Goal: Check status

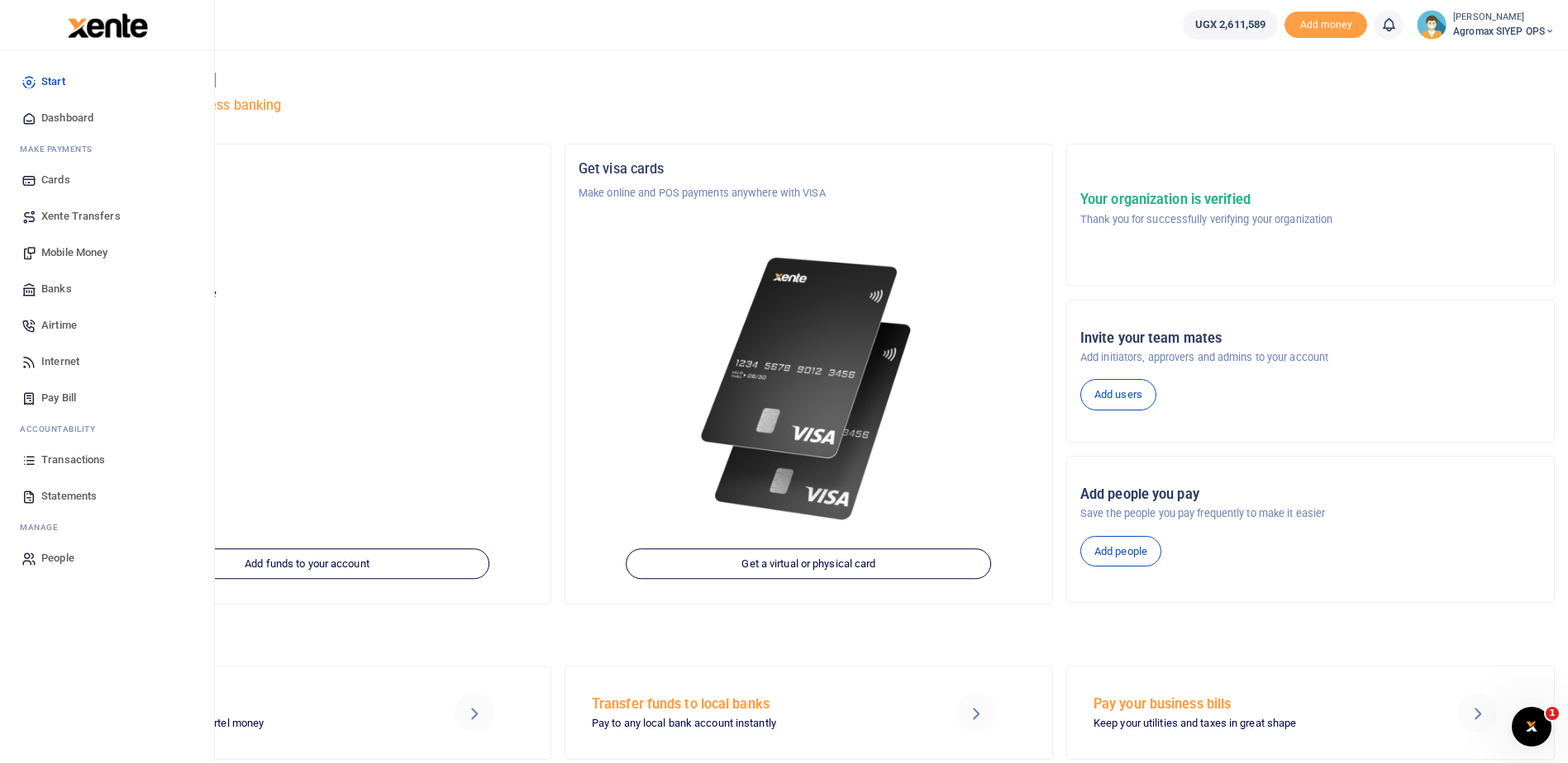
click at [66, 458] on span "Transactions" at bounding box center [73, 459] width 64 height 17
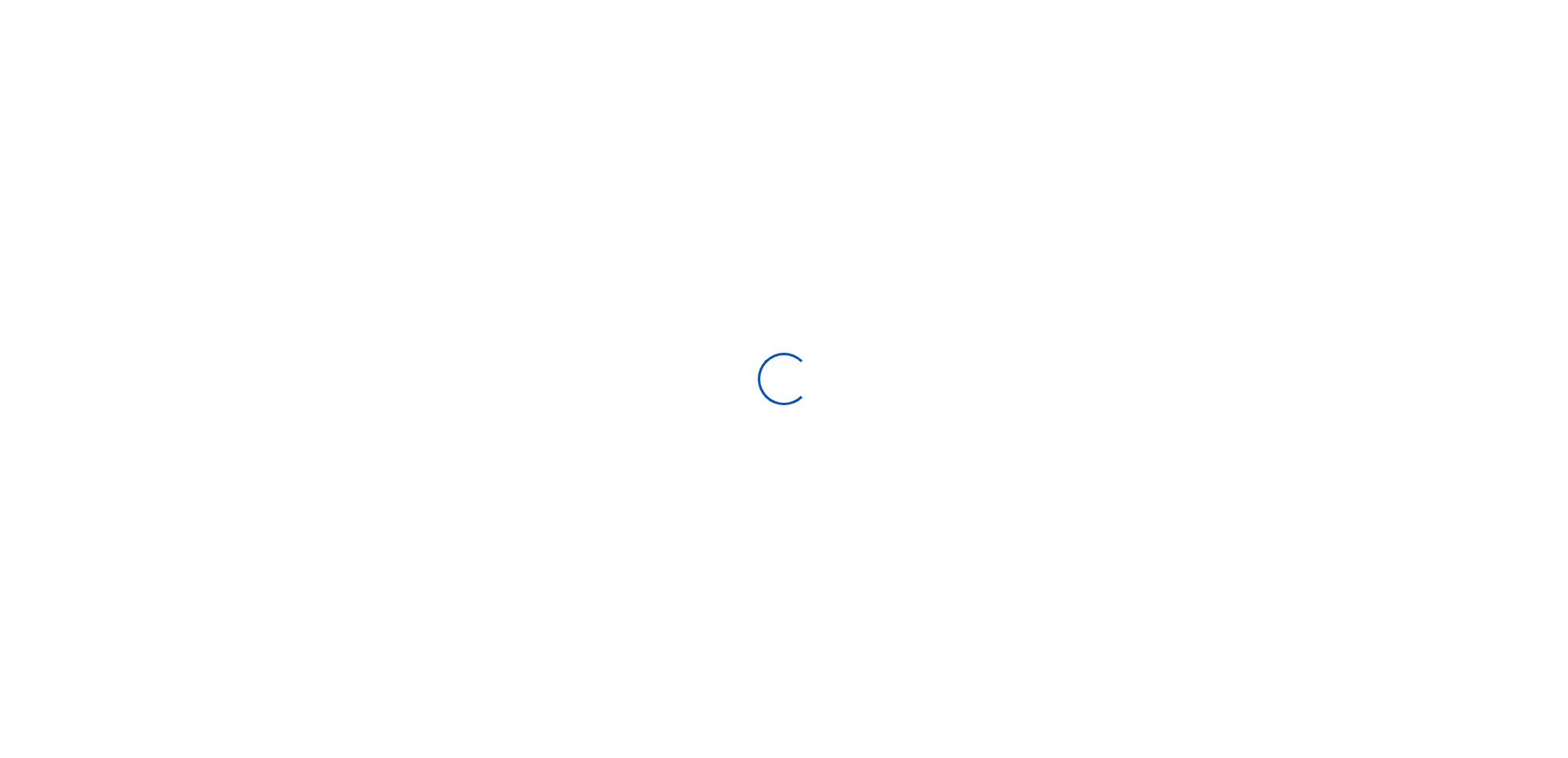
select select
type input "[DATE] - [DATE]"
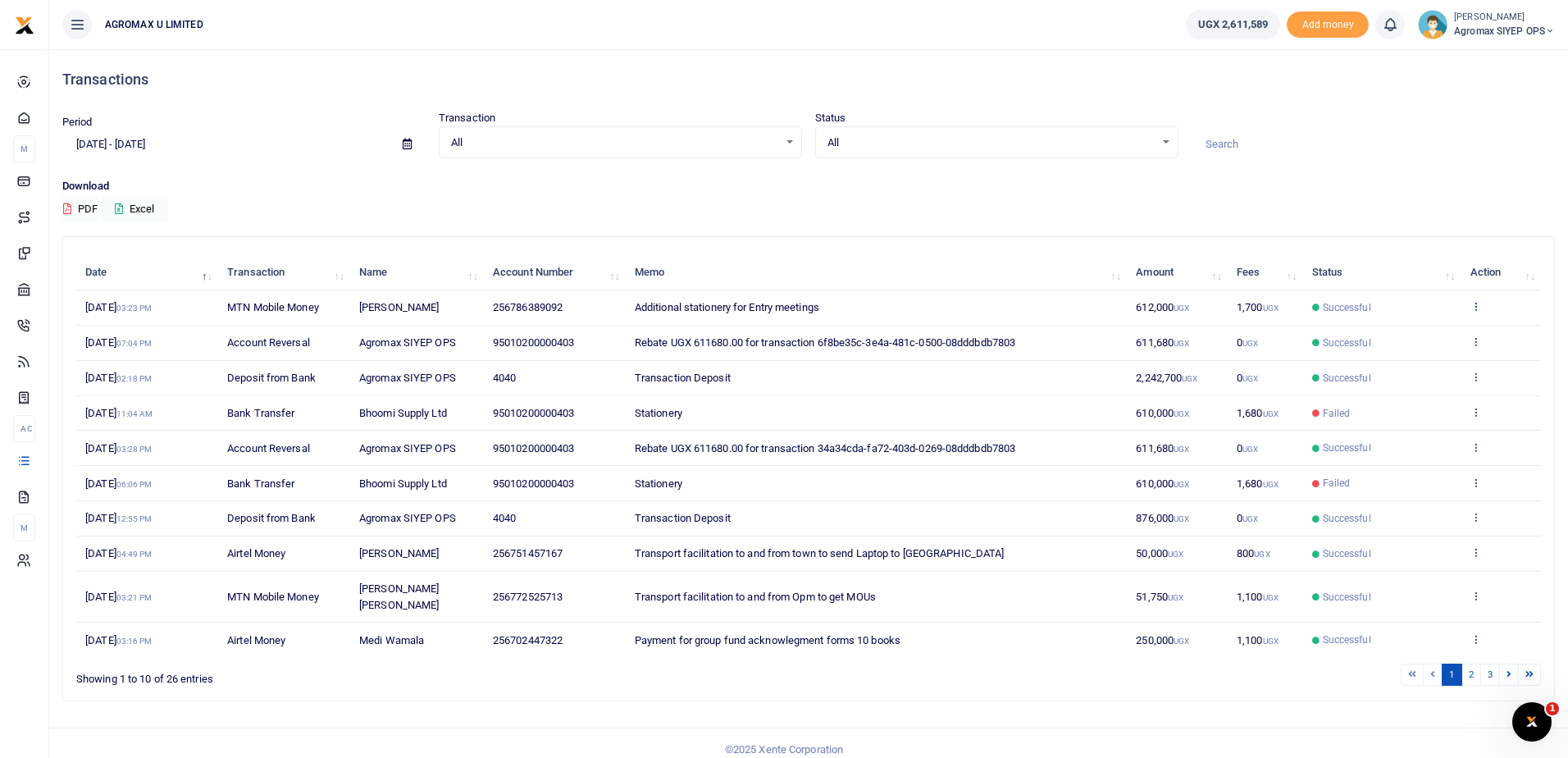
click at [1474, 305] on icon at bounding box center [1476, 307] width 11 height 12
click at [1394, 332] on link "View details" at bounding box center [1415, 333] width 129 height 23
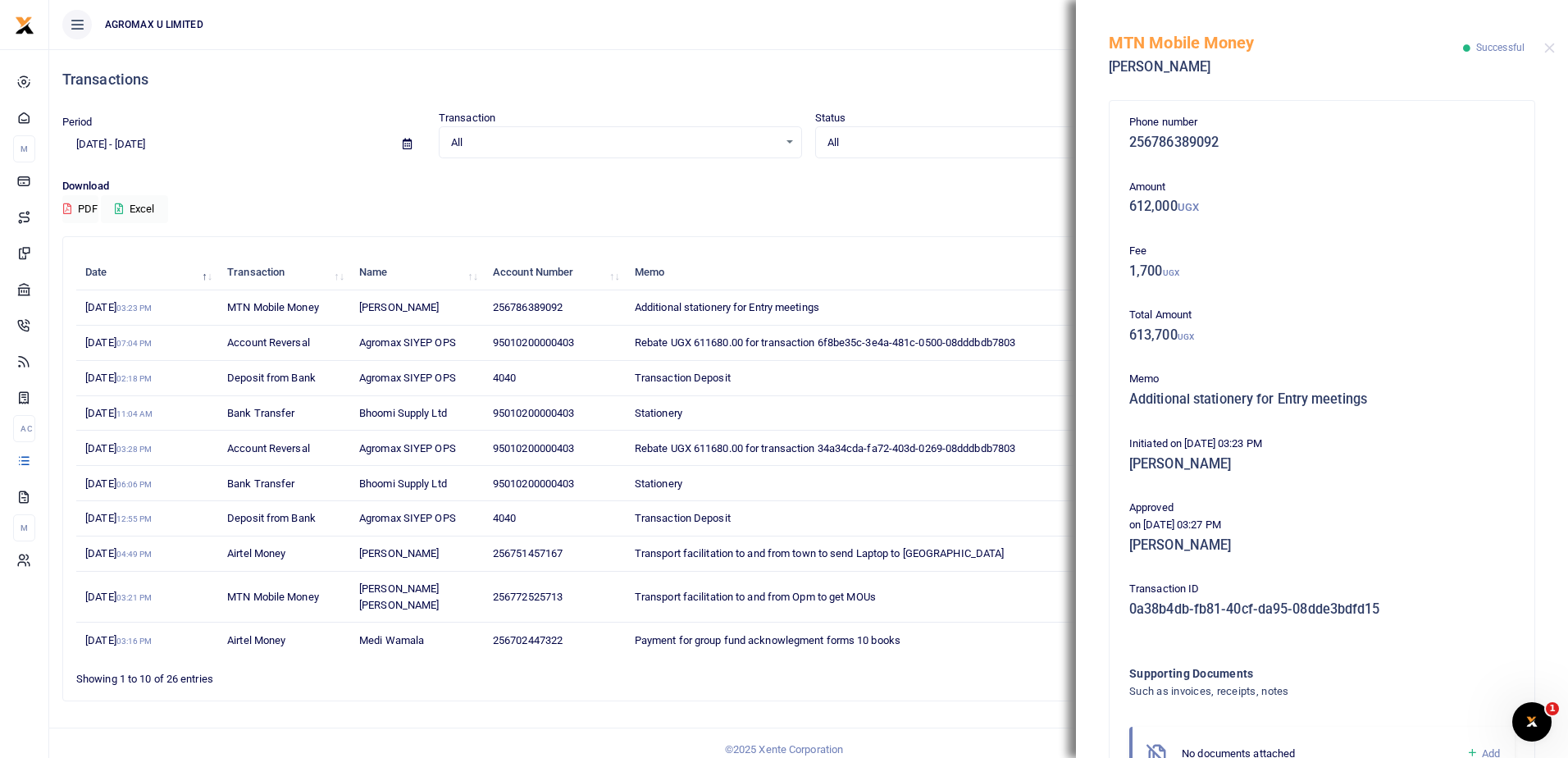
drag, startPoint x: 1111, startPoint y: 40, endPoint x: 1571, endPoint y: 782, distance: 873.0
click at [1567, 757] on html "Start Dashboard M ake Payments Cards Xente Transfers Mobile Money Banks Airtime" at bounding box center [784, 385] width 1568 height 771
click at [1354, 161] on div "Phone number 256786389092 Amount 612,000 UGX Fee 1,700 UGX Total Amount 613,700…" at bounding box center [1321, 472] width 398 height 718
drag, startPoint x: 1111, startPoint y: 38, endPoint x: 1219, endPoint y: 417, distance: 394.1
click at [1550, 757] on html "Start Dashboard M ake Payments Cards Xente Transfers Mobile Money Banks Airtime" at bounding box center [784, 385] width 1568 height 771
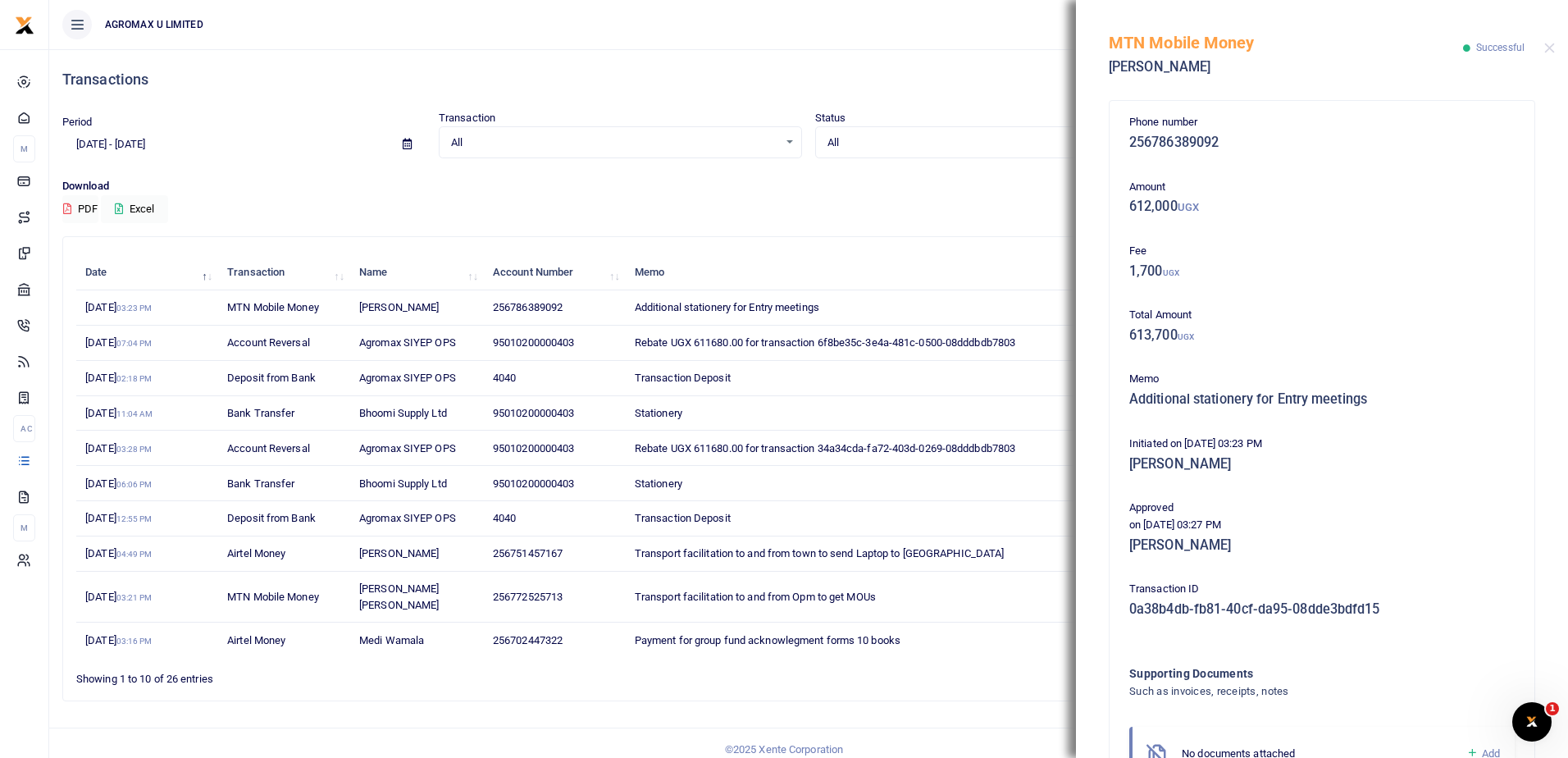
click at [1099, 90] on div "MTN Mobile Money Julian Alyano Successful" at bounding box center [1321, 45] width 492 height 91
click at [1248, 103] on div "Phone number 256786389092 Amount 612,000 UGX Fee 1,700 UGX Total Amount 613,700…" at bounding box center [1322, 473] width 425 height 744
drag, startPoint x: 1112, startPoint y: 40, endPoint x: 1491, endPoint y: 667, distance: 732.6
click at [1491, 667] on div "MTN Mobile Money Julian Alyano Successful Phone number 256786389092 Amount 612,…" at bounding box center [1321, 379] width 492 height 758
click at [1551, 47] on button "Close" at bounding box center [1549, 48] width 11 height 11
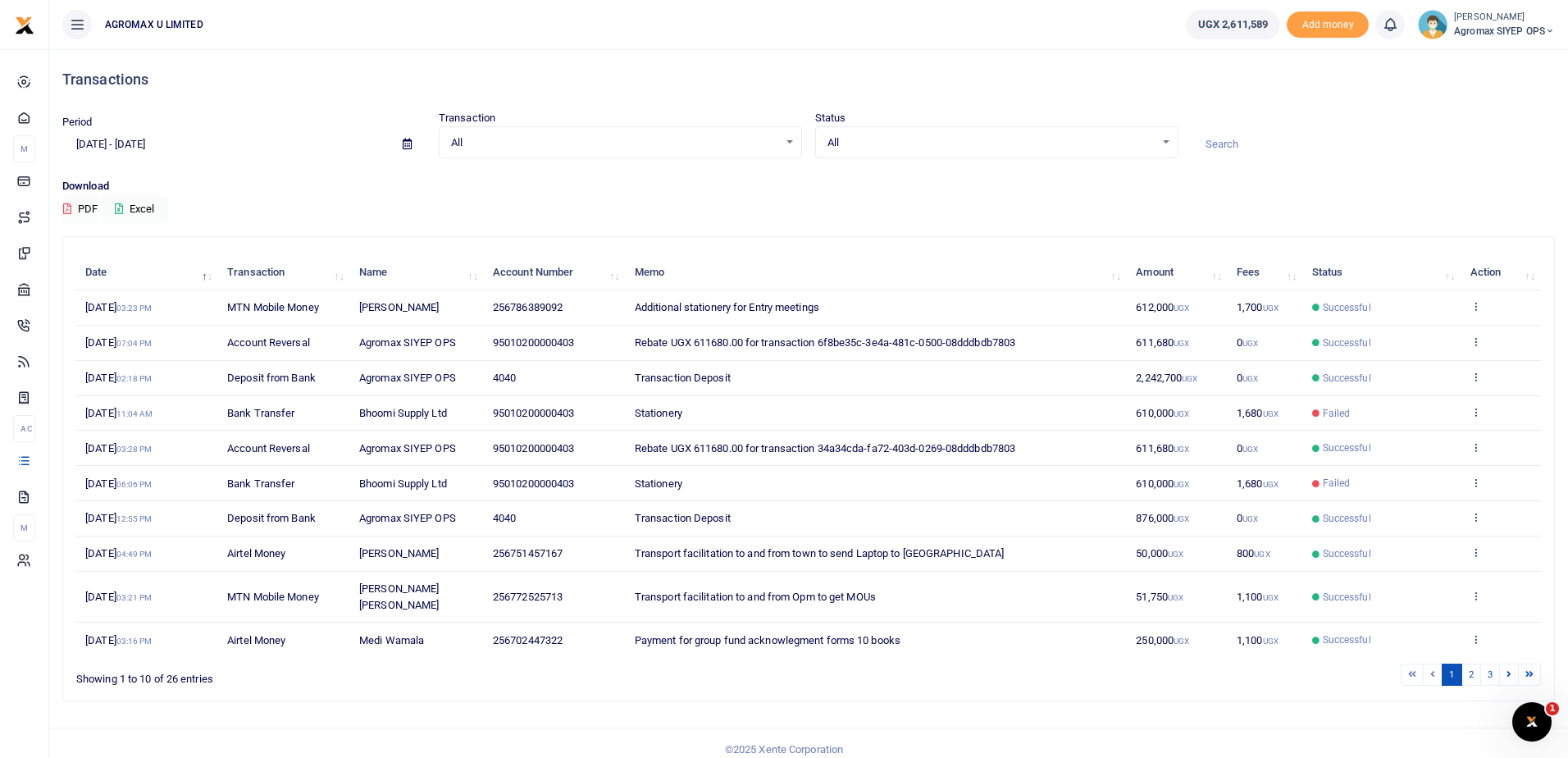
click at [1474, 551] on icon at bounding box center [1476, 552] width 11 height 12
click at [1416, 576] on link "View details" at bounding box center [1415, 580] width 129 height 23
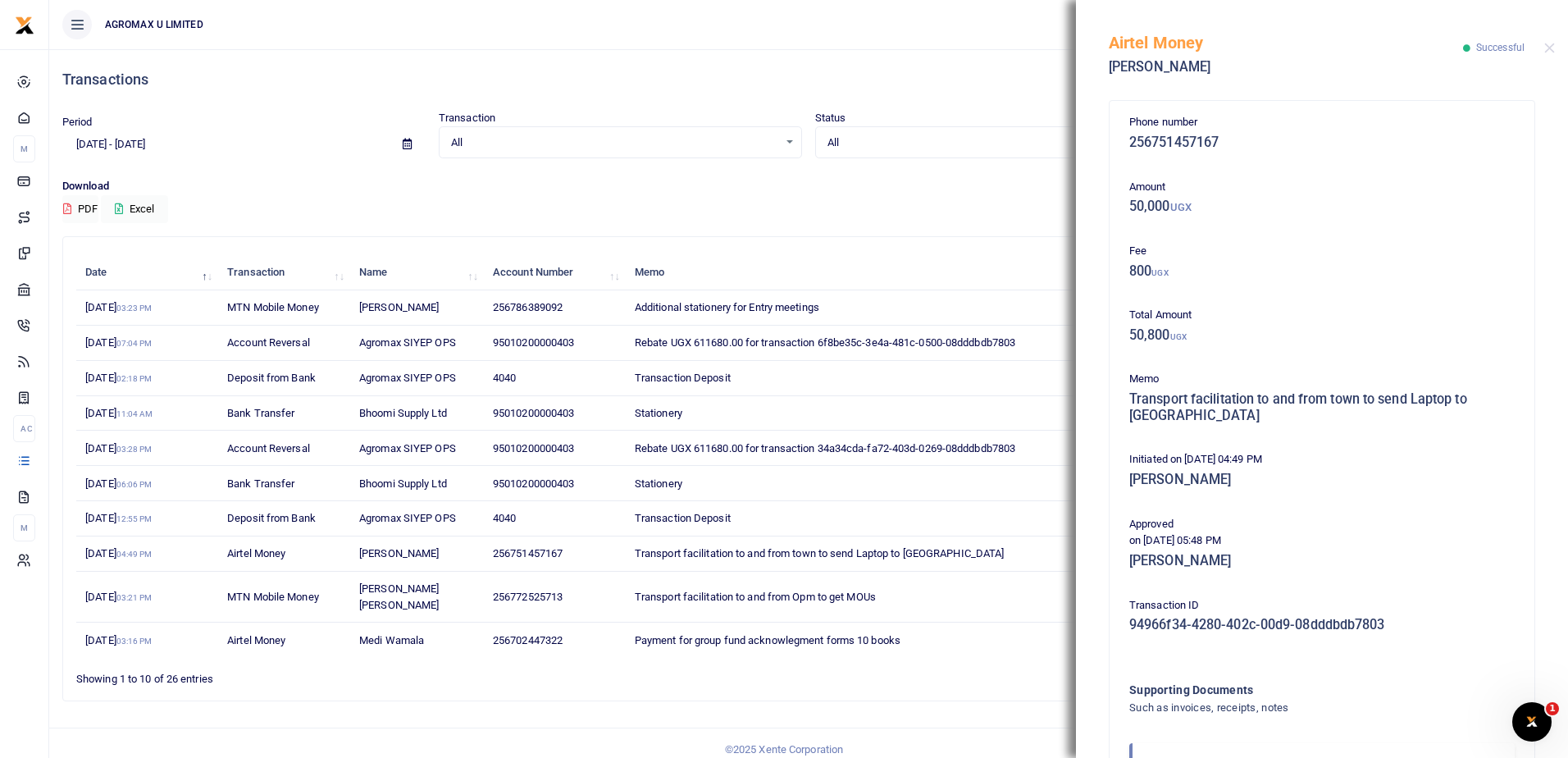
drag, startPoint x: 1113, startPoint y: 49, endPoint x: 1441, endPoint y: 628, distance: 665.5
click at [1441, 628] on div "Airtel Money Madella Shaban Successful Phone number 256751457167 Amount 50,000 …" at bounding box center [1321, 379] width 492 height 758
click at [914, 580] on td "Transport facilitation to and from Opm to get MOUs" at bounding box center [876, 597] width 501 height 51
click at [1552, 45] on button "Close" at bounding box center [1549, 48] width 11 height 11
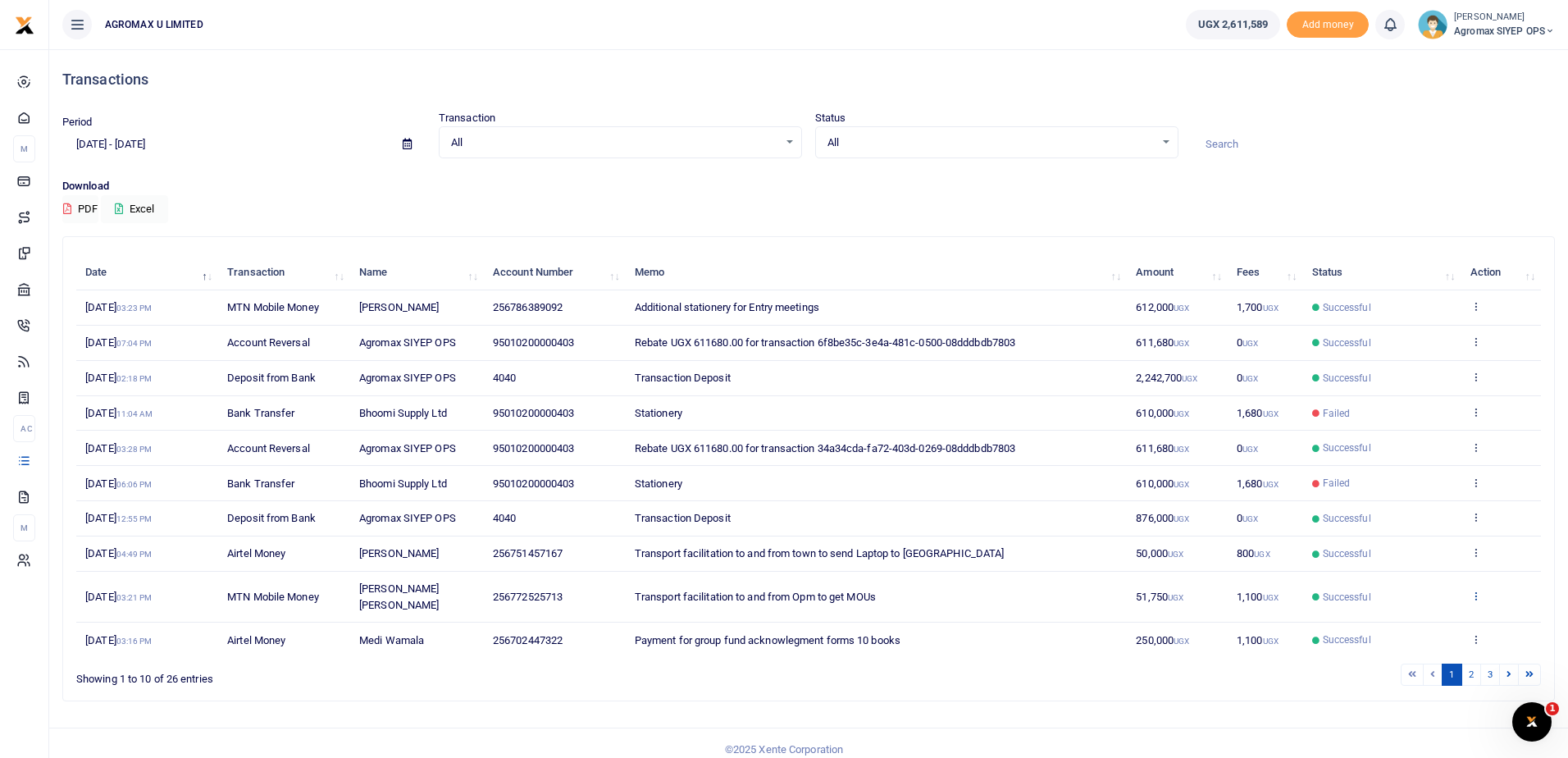
click at [1476, 591] on icon at bounding box center [1476, 596] width 11 height 12
click at [1409, 611] on link "View details" at bounding box center [1415, 615] width 129 height 23
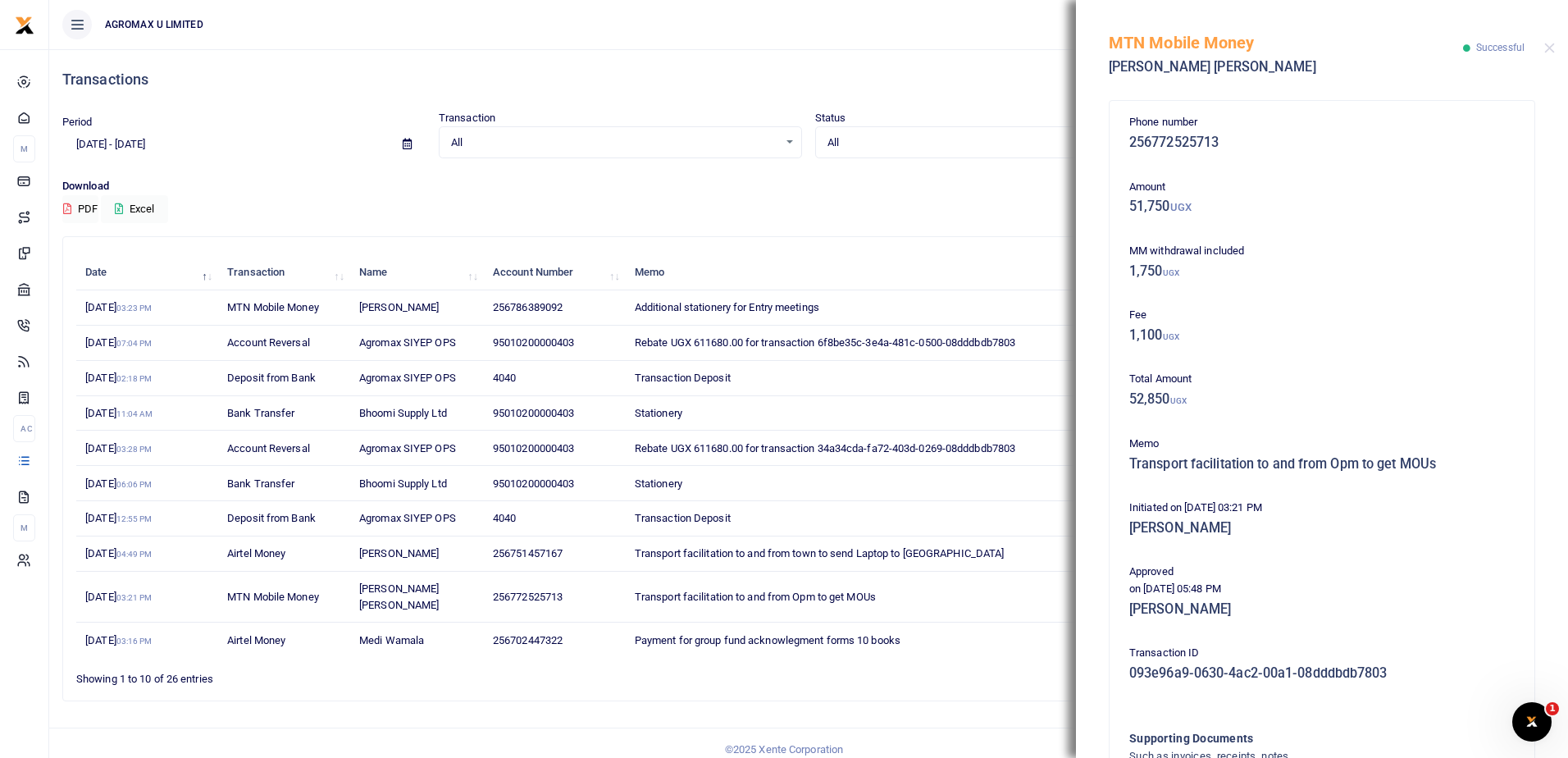
drag, startPoint x: 1109, startPoint y: 43, endPoint x: 1451, endPoint y: 682, distance: 724.8
click at [1451, 682] on div "MTN Mobile Money Alfred Ochan Joe Successful Phone number 256772525713 Amount 5…" at bounding box center [1321, 379] width 492 height 758
